Goal: Transaction & Acquisition: Obtain resource

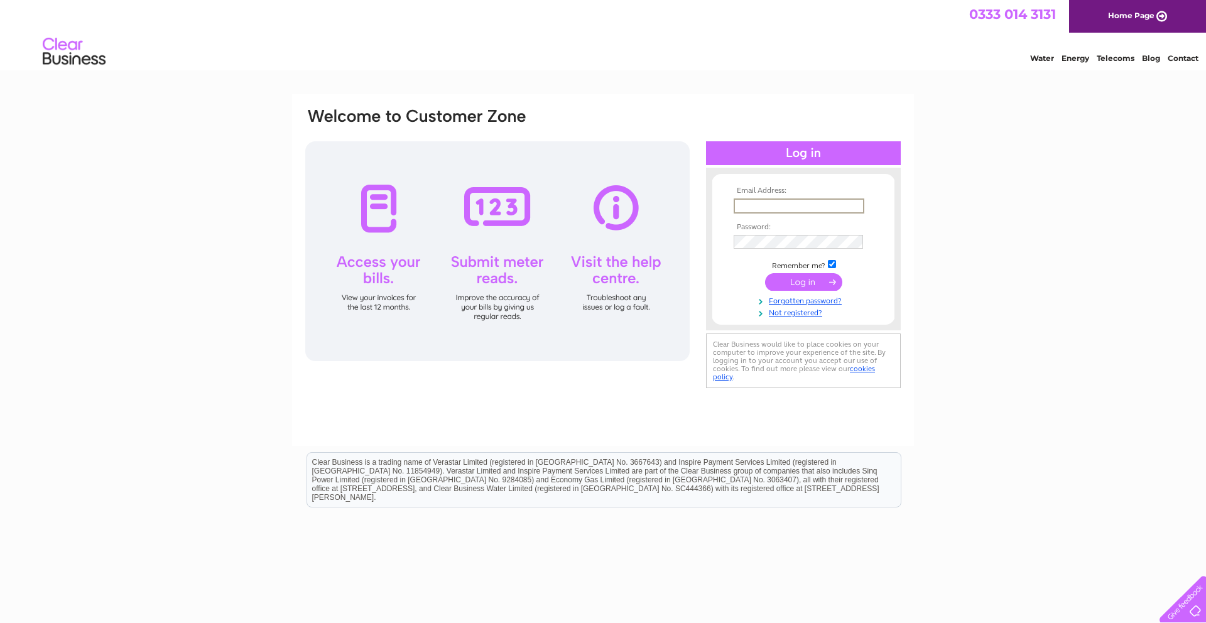
click at [763, 207] on input "text" at bounding box center [799, 205] width 131 height 15
type input "nomyshana@gmail.com"
click at [815, 284] on input "submit" at bounding box center [803, 282] width 77 height 18
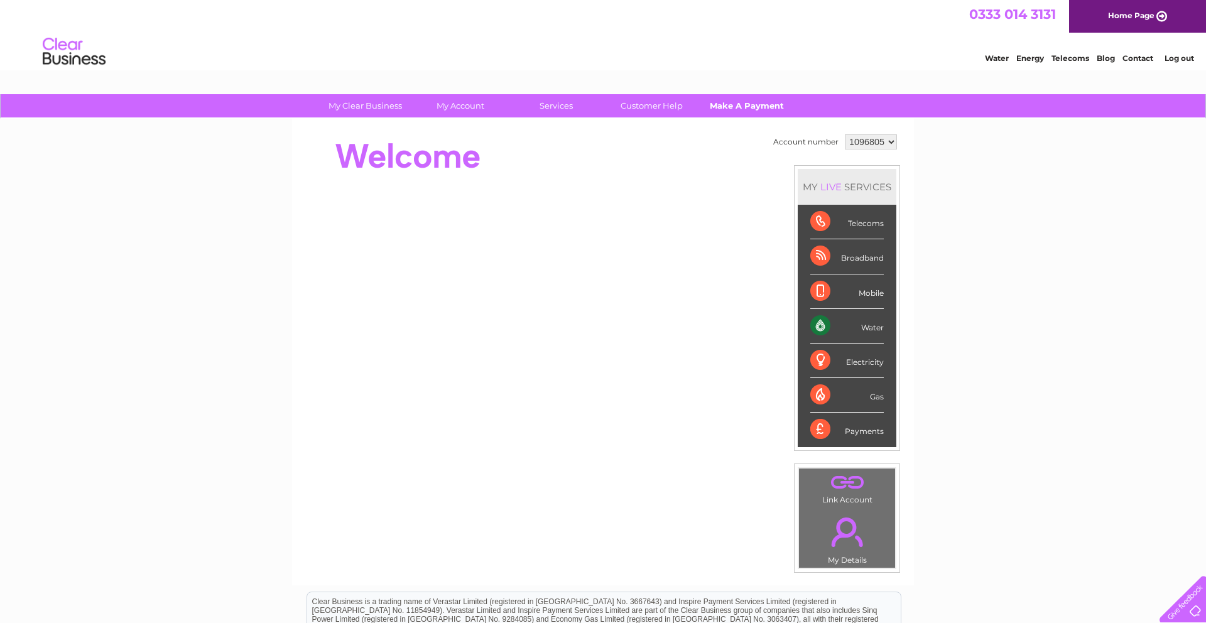
click at [743, 105] on link "Make A Payment" at bounding box center [747, 105] width 104 height 23
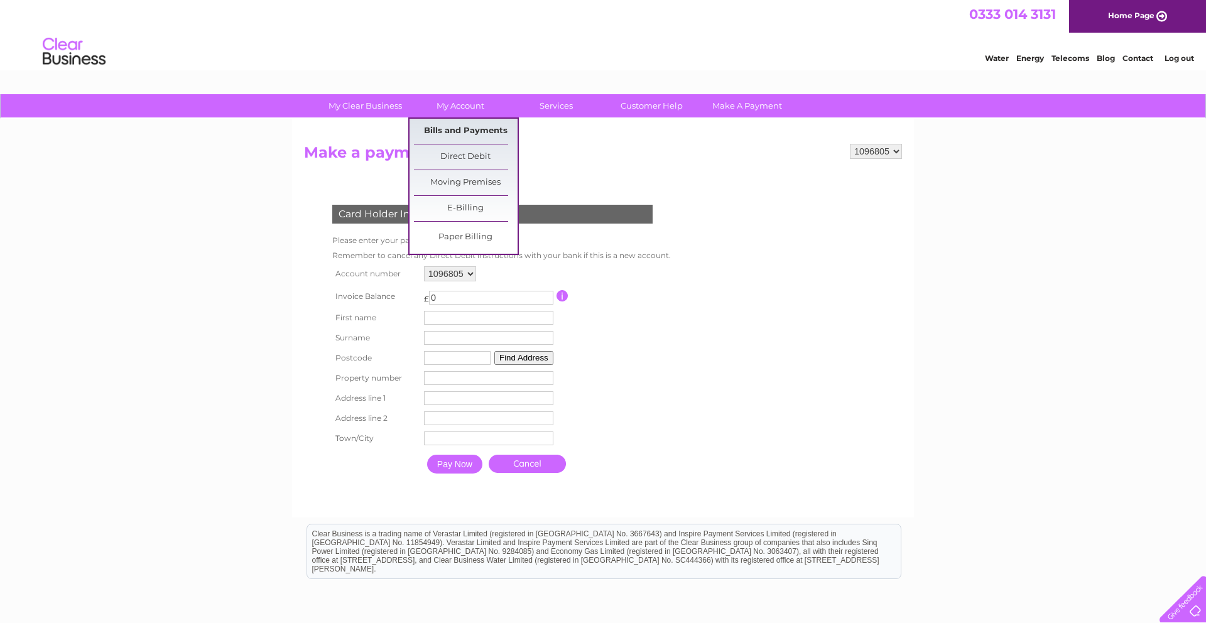
click at [464, 129] on link "Bills and Payments" at bounding box center [466, 131] width 104 height 25
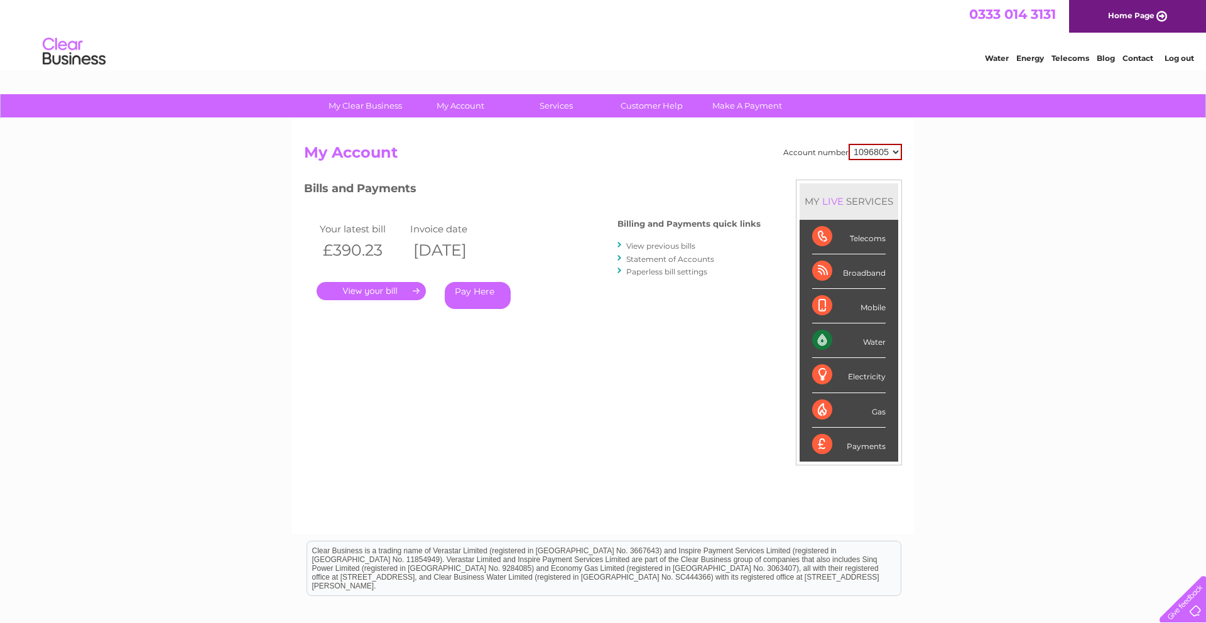
click at [370, 294] on link "." at bounding box center [371, 291] width 109 height 18
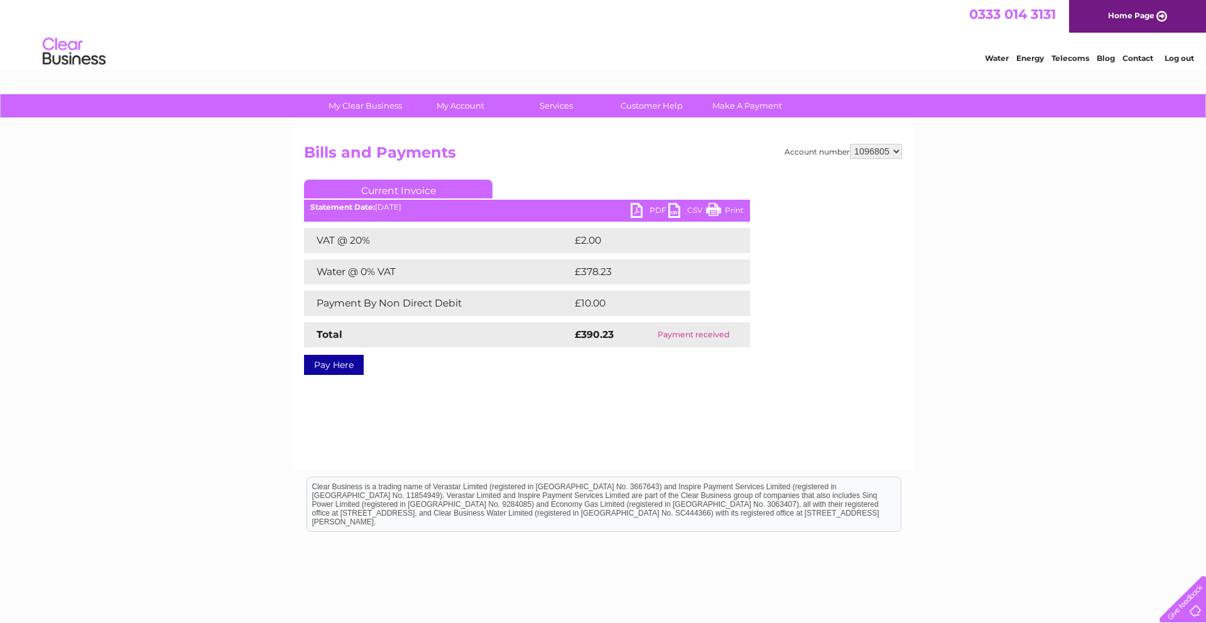
click at [655, 212] on link "PDF" at bounding box center [650, 212] width 38 height 18
